Goal: Task Accomplishment & Management: Manage account settings

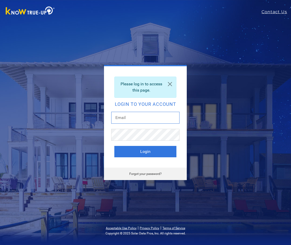
click at [150, 117] on input "text" at bounding box center [145, 118] width 68 height 12
type input "[EMAIL_ADDRESS][DOMAIN_NAME]"
click at [146, 174] on link "Forgot your password?" at bounding box center [145, 174] width 32 height 4
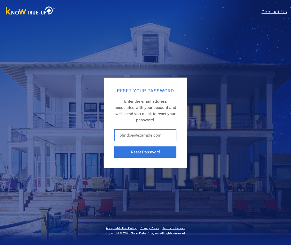
click at [140, 137] on input "text" at bounding box center [145, 135] width 62 height 12
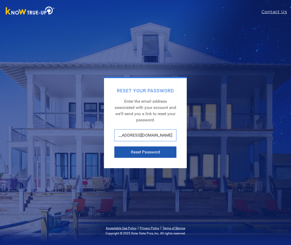
type input "[EMAIL_ADDRESS][DOMAIN_NAME]"
click at [153, 153] on button "Reset Password" at bounding box center [145, 151] width 62 height 11
